Goal: Task Accomplishment & Management: Use online tool/utility

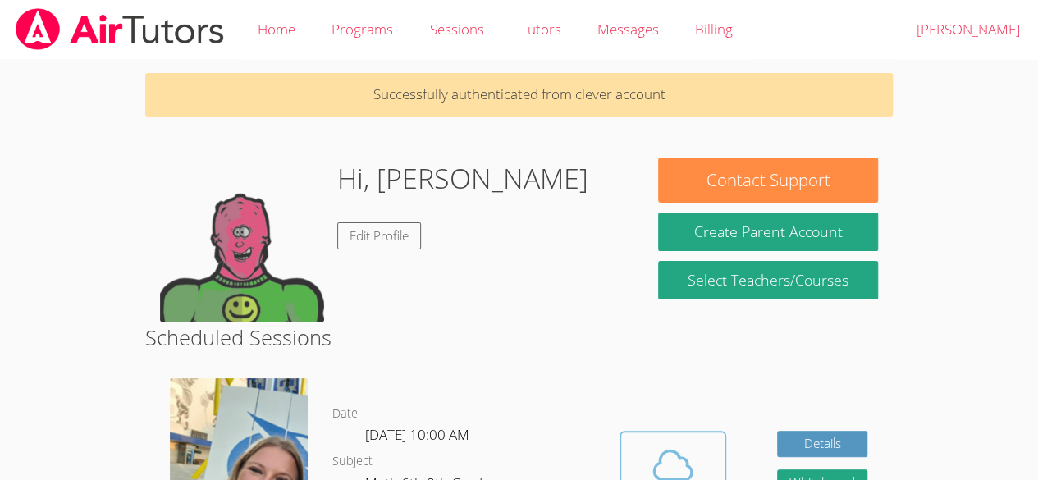
click at [674, 450] on icon at bounding box center [673, 465] width 46 height 46
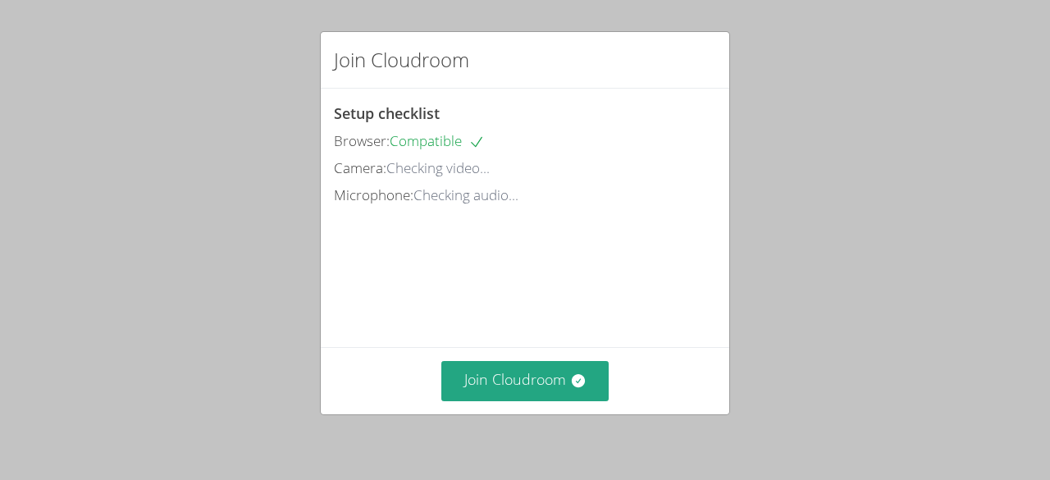
click at [563, 354] on div "Join Cloudroom" at bounding box center [525, 380] width 409 height 67
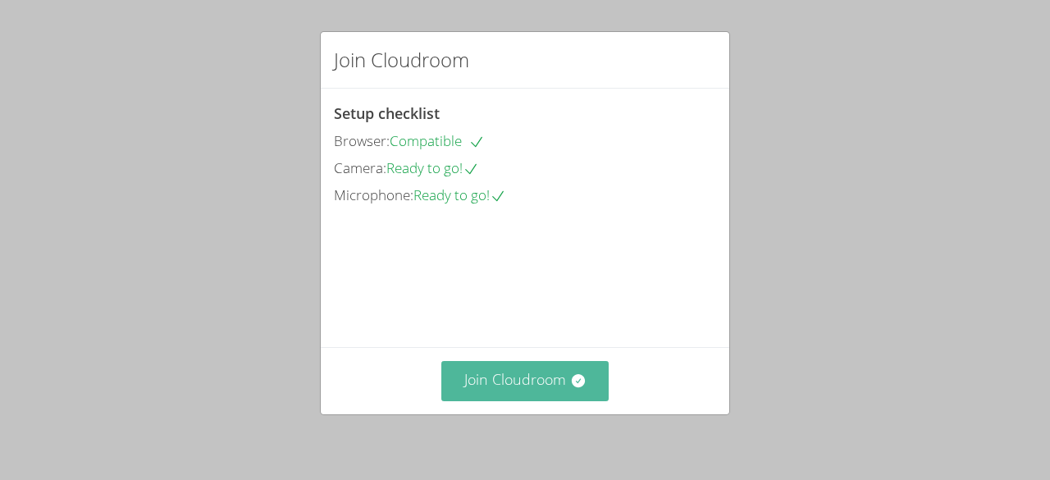
click at [542, 379] on button "Join Cloudroom" at bounding box center [525, 381] width 168 height 40
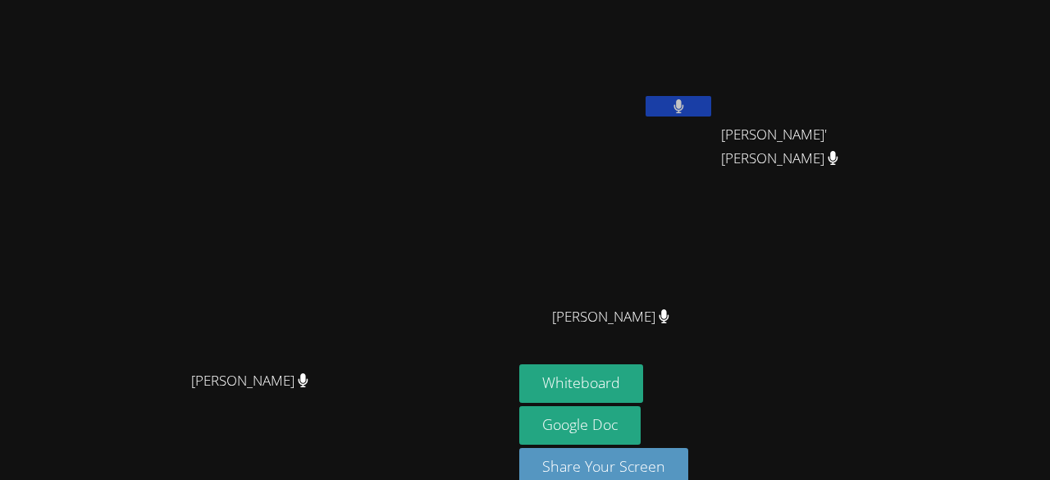
click at [380, 270] on video at bounding box center [257, 221] width 246 height 281
click at [134, 232] on video at bounding box center [257, 221] width 246 height 281
click at [643, 382] on button "Whiteboard" at bounding box center [581, 383] width 124 height 39
